Goal: Go to known website: Access a specific website the user already knows

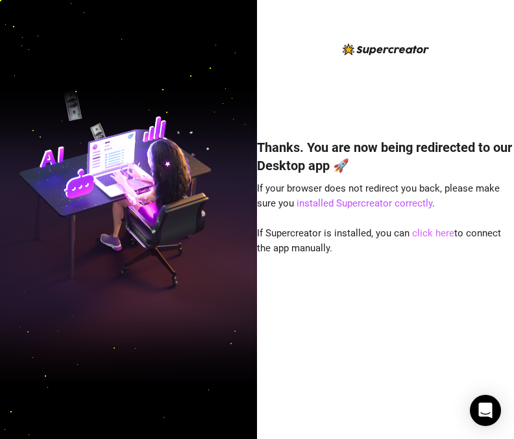
click at [429, 232] on link "click here" at bounding box center [433, 233] width 42 height 12
